Goal: Task Accomplishment & Management: Use online tool/utility

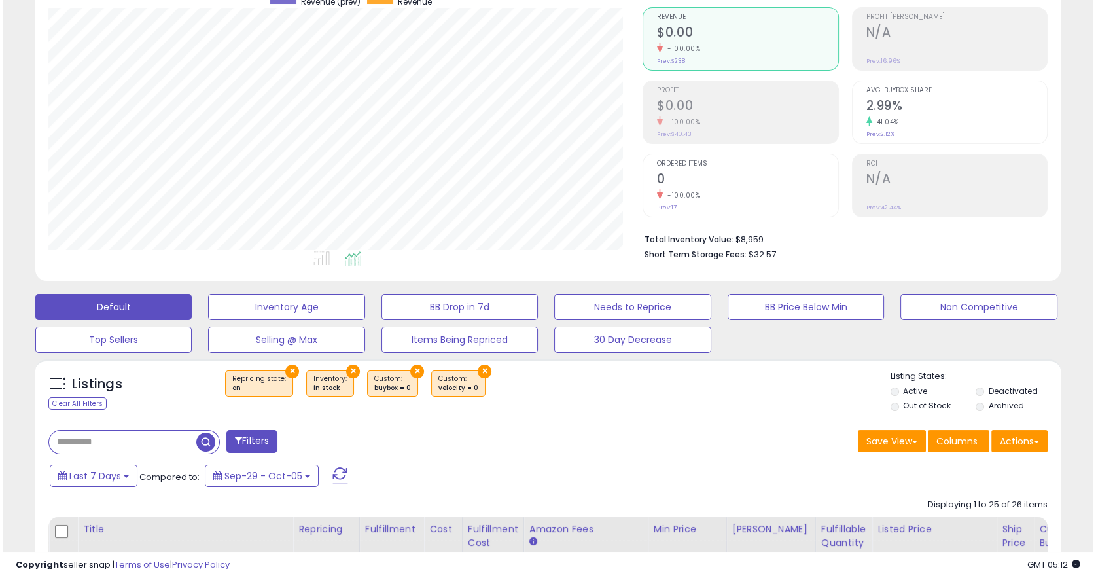
scroll to position [143, 0]
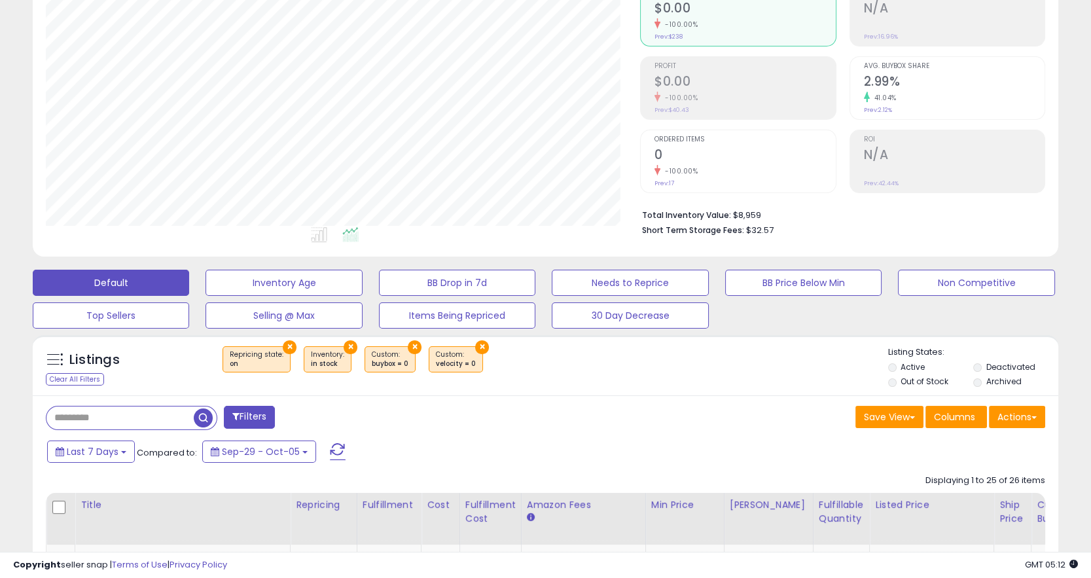
click at [291, 347] on button "×" at bounding box center [290, 347] width 14 height 14
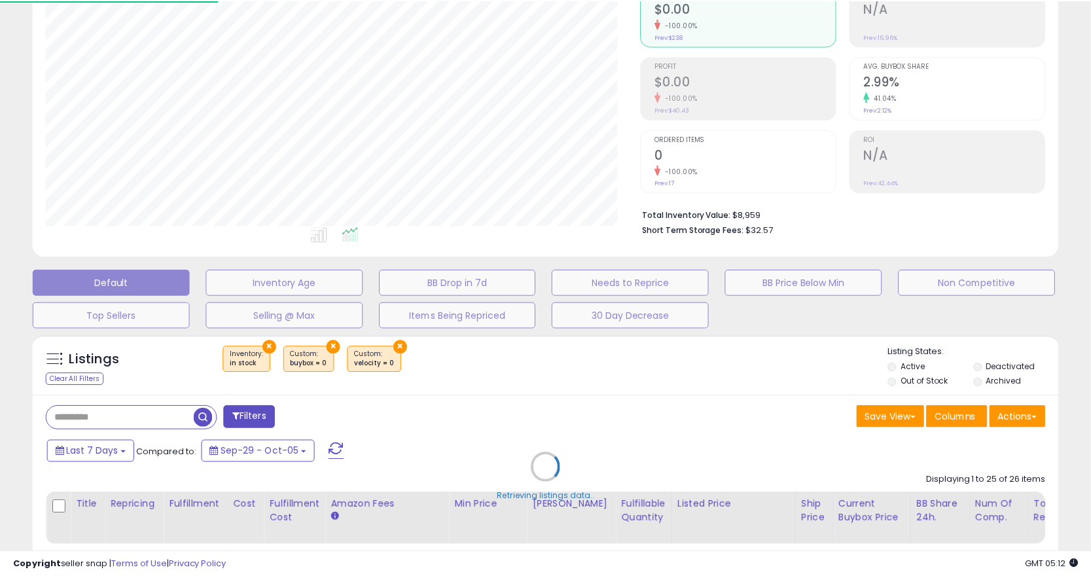
scroll to position [268, 597]
click at [288, 346] on div "Retrieving listings data.." at bounding box center [548, 477] width 1050 height 298
click at [270, 343] on div "Retrieving listings data.." at bounding box center [548, 477] width 1050 height 298
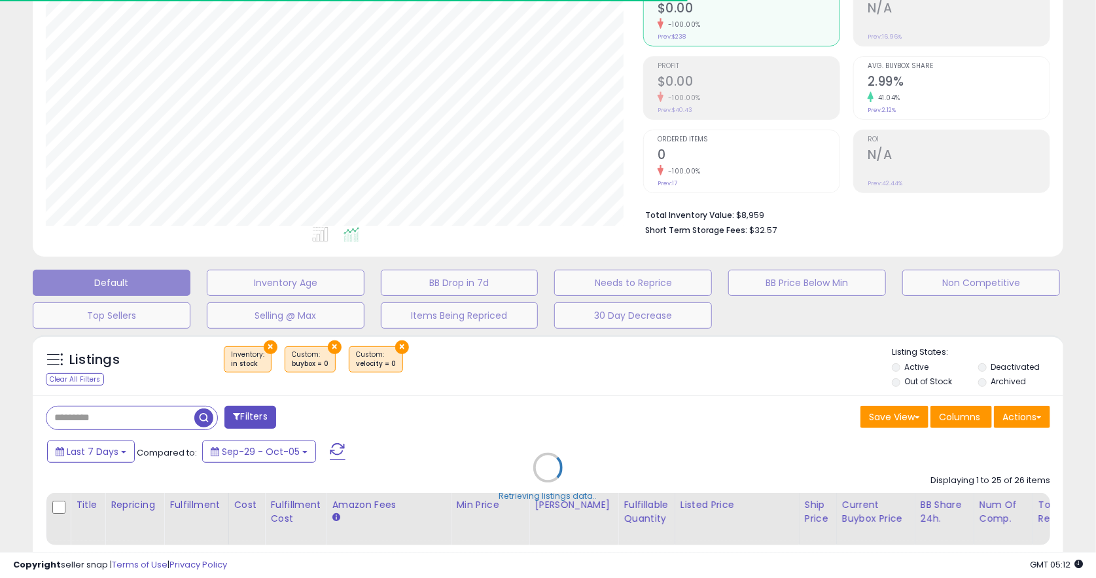
click at [270, 343] on div "Retrieving listings data.." at bounding box center [548, 477] width 1050 height 298
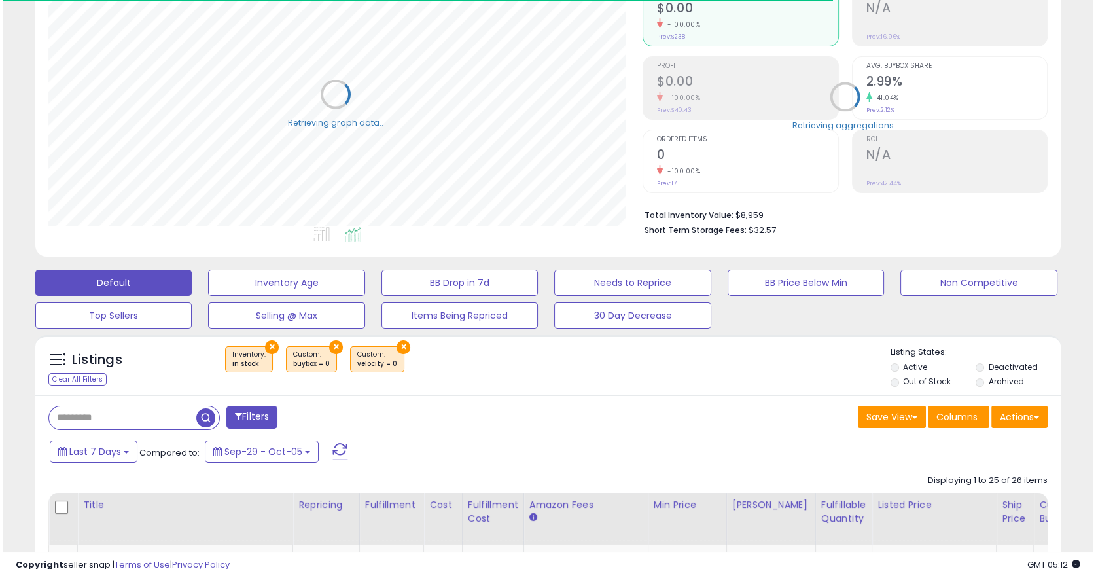
scroll to position [653925, 653598]
click at [270, 343] on button "×" at bounding box center [269, 347] width 14 height 14
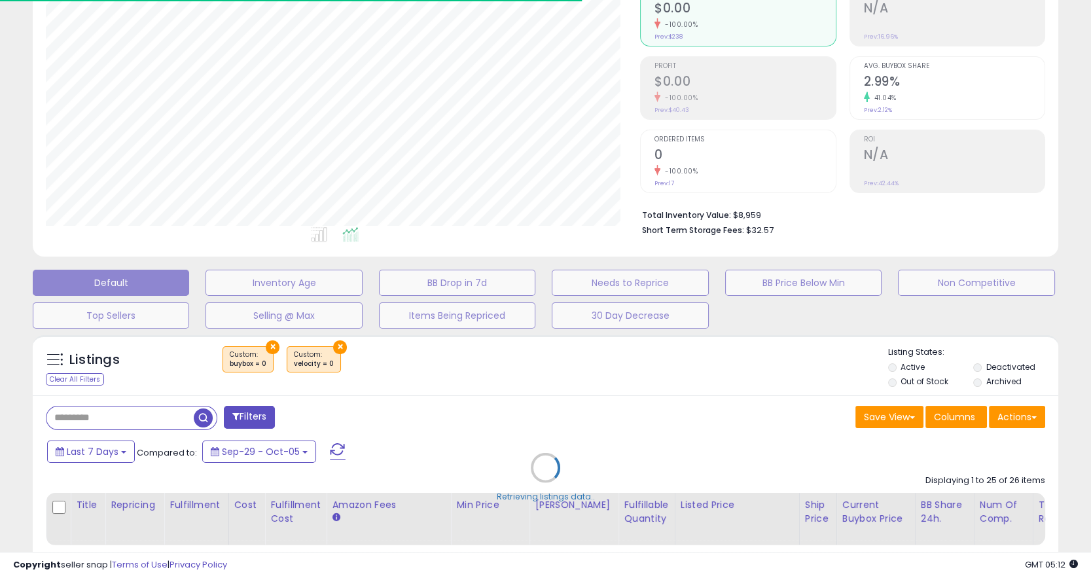
scroll to position [268, 594]
click at [272, 347] on div "Retrieving listings data.." at bounding box center [545, 477] width 1045 height 298
click at [270, 347] on div "Retrieving listings data.." at bounding box center [545, 477] width 1045 height 298
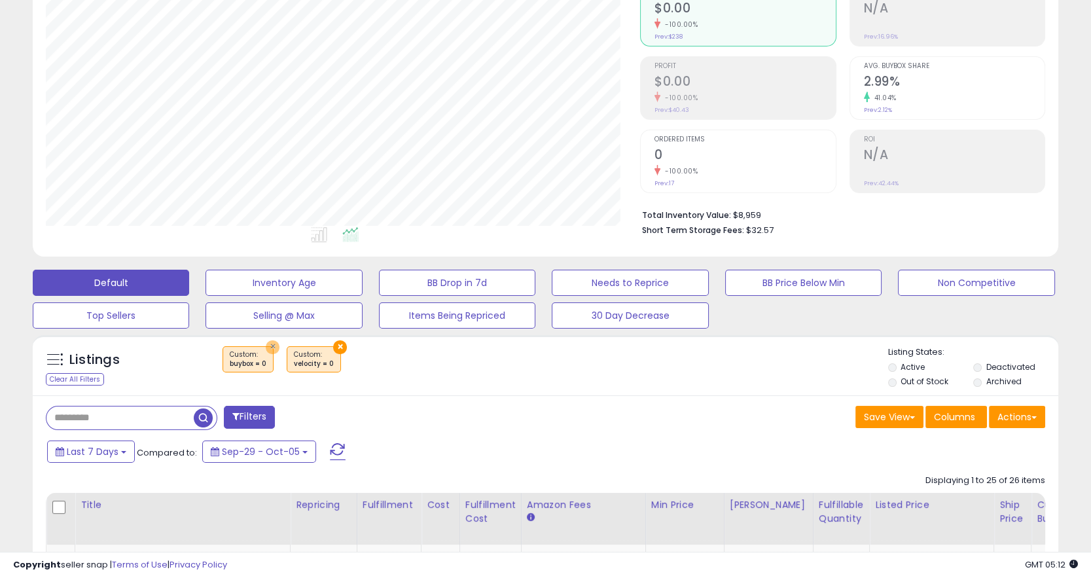
click at [270, 347] on button "×" at bounding box center [273, 347] width 14 height 14
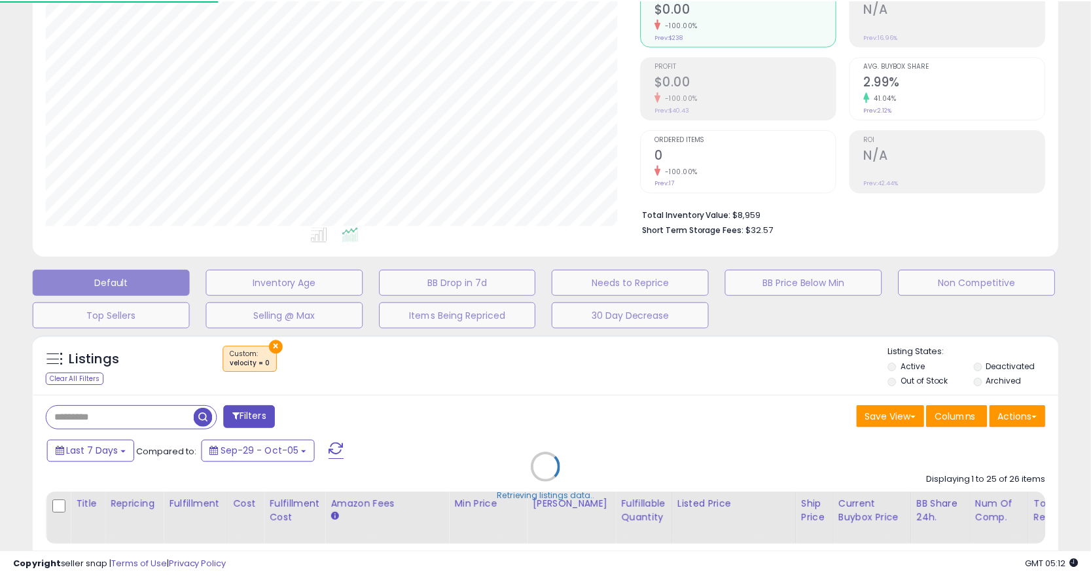
scroll to position [268, 597]
click at [268, 345] on div "Retrieving listings data.." at bounding box center [548, 477] width 1050 height 298
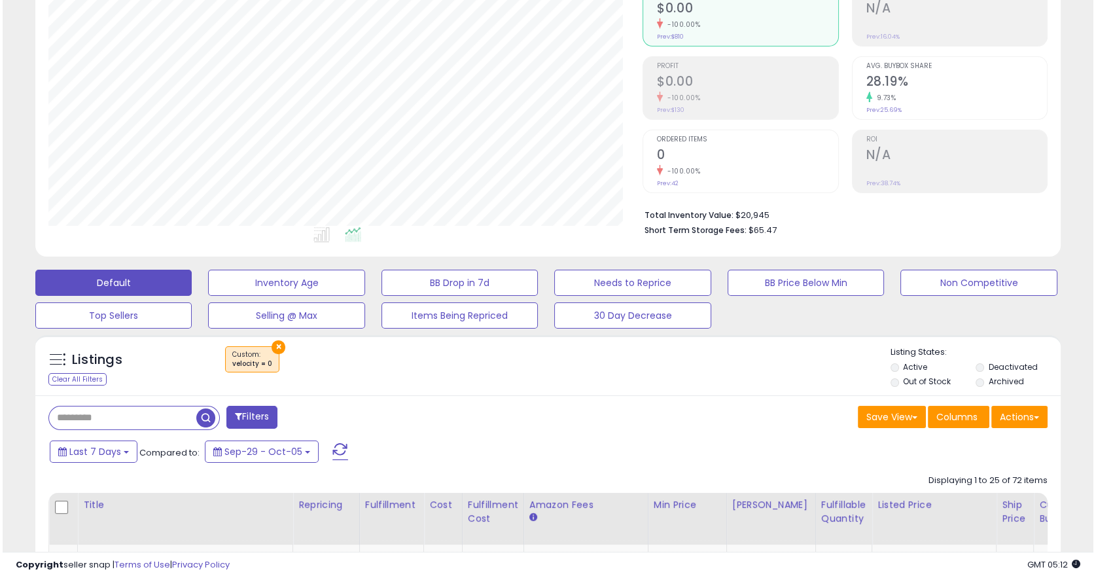
scroll to position [268, 594]
click at [269, 345] on button "×" at bounding box center [276, 347] width 14 height 14
